Goal: Task Accomplishment & Management: Manage account settings

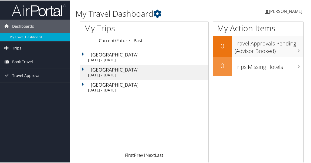
click at [109, 88] on div "[DATE] - [DATE]" at bounding box center [147, 89] width 118 height 5
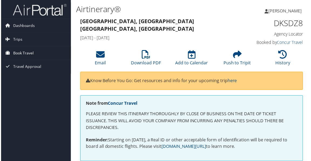
click at [28, 52] on span "Book Travel" at bounding box center [22, 53] width 21 height 13
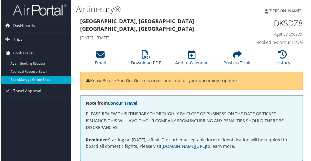
click at [30, 79] on link "Book/Manage Online Trips" at bounding box center [35, 80] width 70 height 8
